Goal: Find contact information: Find contact information

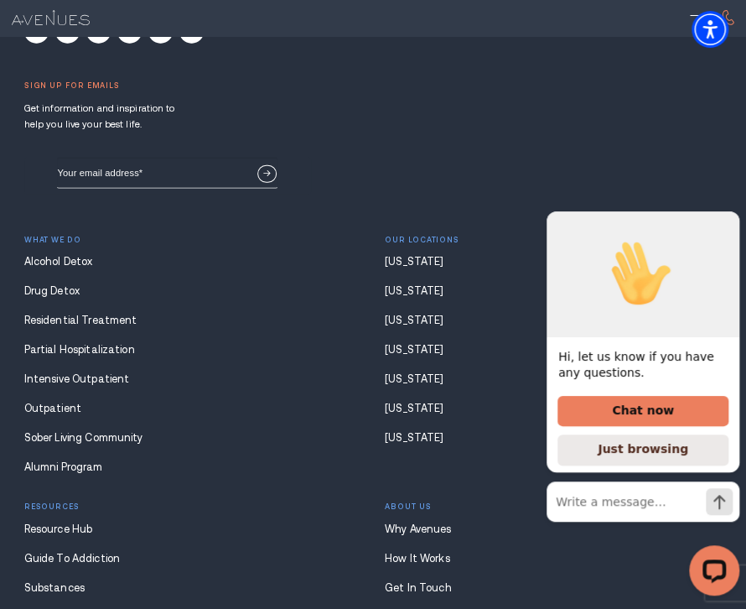
scroll to position [12619, 0]
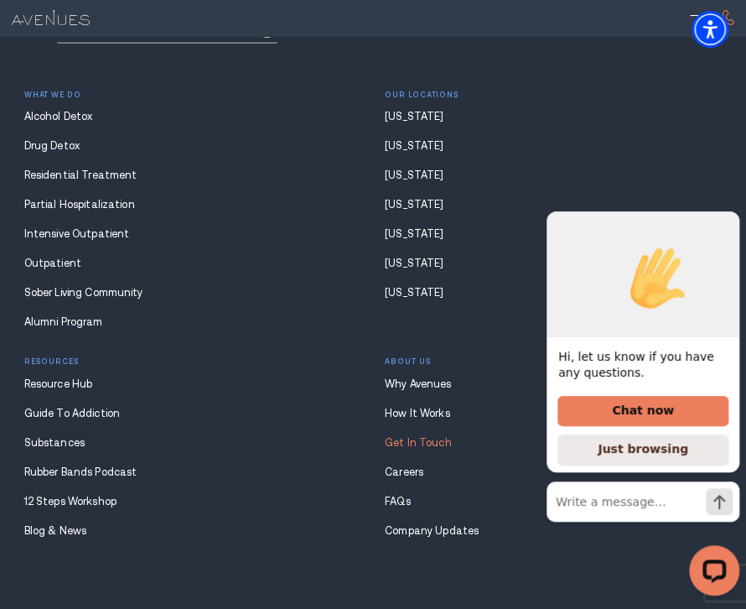
click at [416, 437] on link "Get In Touch" at bounding box center [553, 443] width 337 height 12
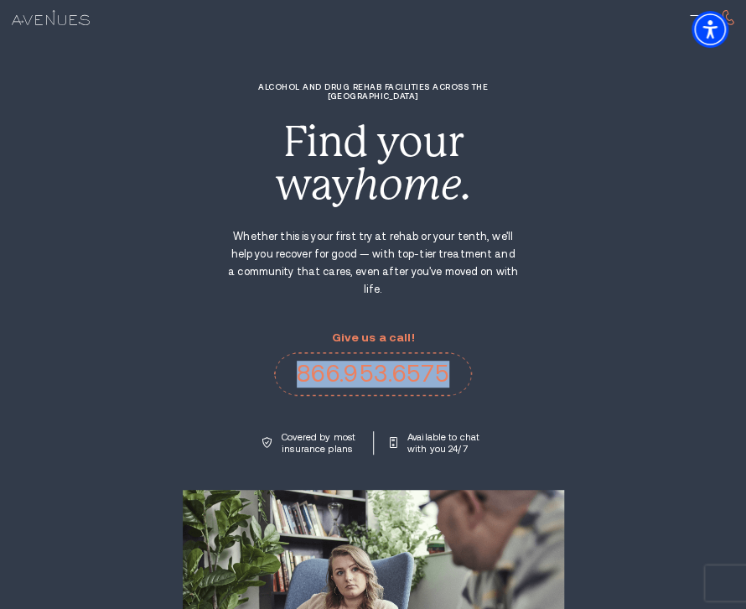
drag, startPoint x: 264, startPoint y: 325, endPoint x: 479, endPoint y: 346, distance: 215.7
click at [480, 346] on div "Alcohol and Drug Rehab Facilities across the [GEOGRAPHIC_DATA] Find your way ho…" at bounding box center [373, 268] width 340 height 372
copy link "866.953.6575"
